Goal: Find specific page/section: Find specific page/section

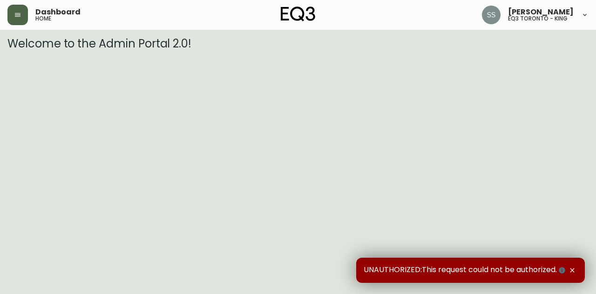
click at [26, 13] on button "button" at bounding box center [17, 15] width 20 height 20
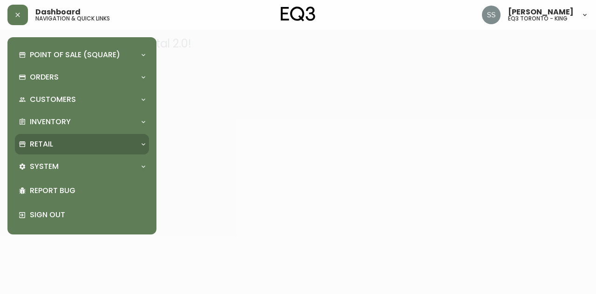
click at [54, 151] on div "Retail" at bounding box center [82, 144] width 134 height 20
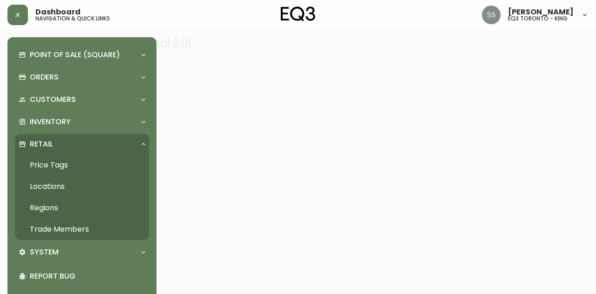
click at [66, 226] on link "Trade Members" at bounding box center [82, 229] width 134 height 21
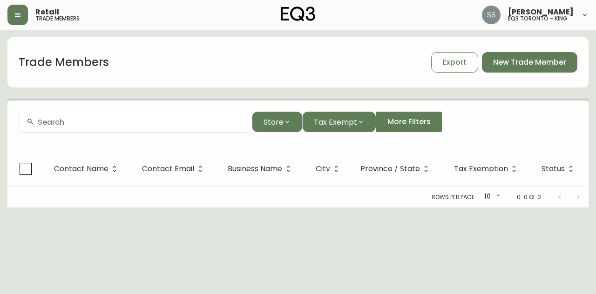
click at [188, 126] on input "text" at bounding box center [141, 122] width 207 height 9
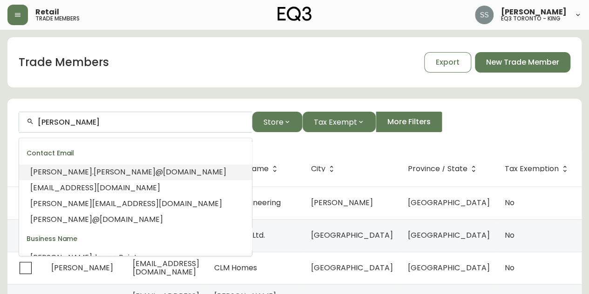
type input "[PERSON_NAME]"
